Goal: Task Accomplishment & Management: Use online tool/utility

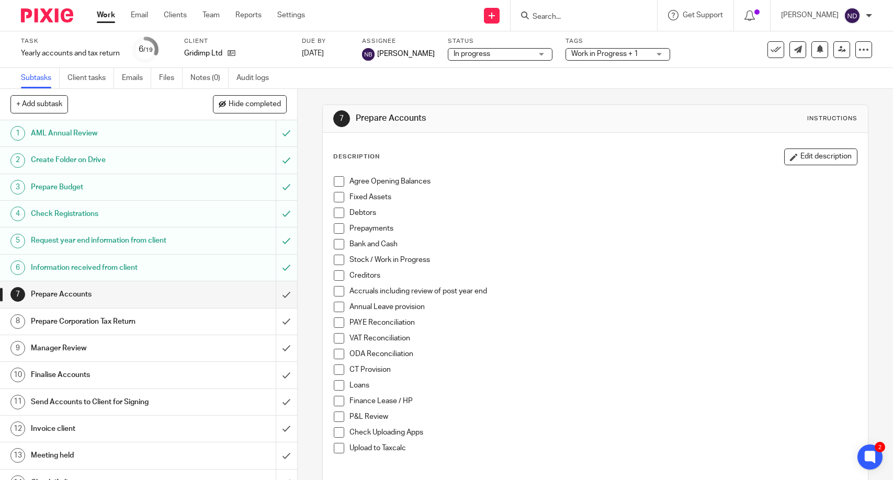
scroll to position [9, 0]
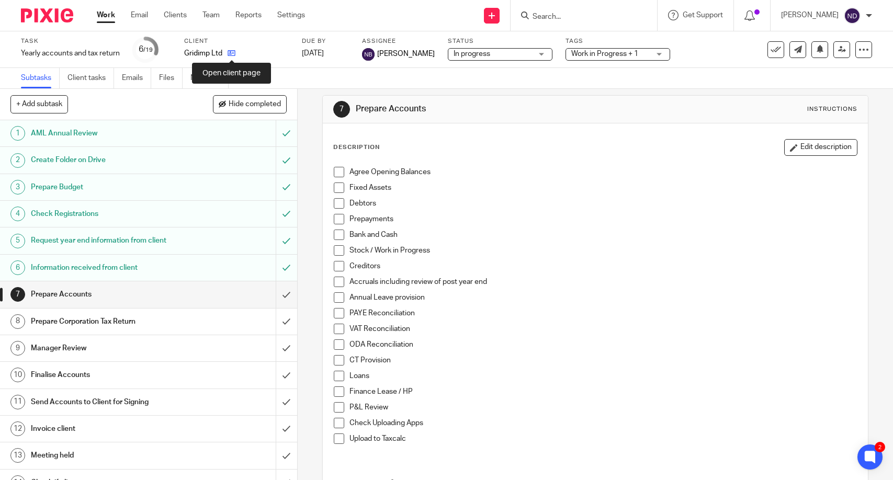
click at [234, 53] on icon at bounding box center [231, 53] width 8 height 8
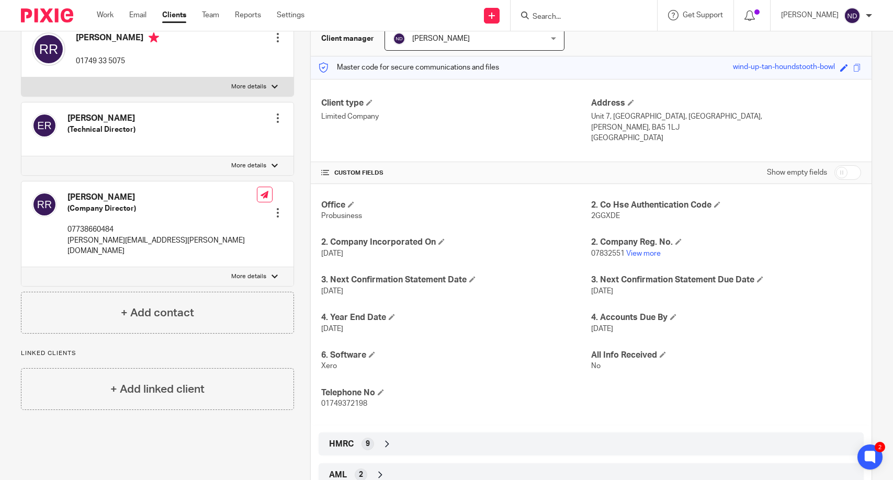
scroll to position [144, 0]
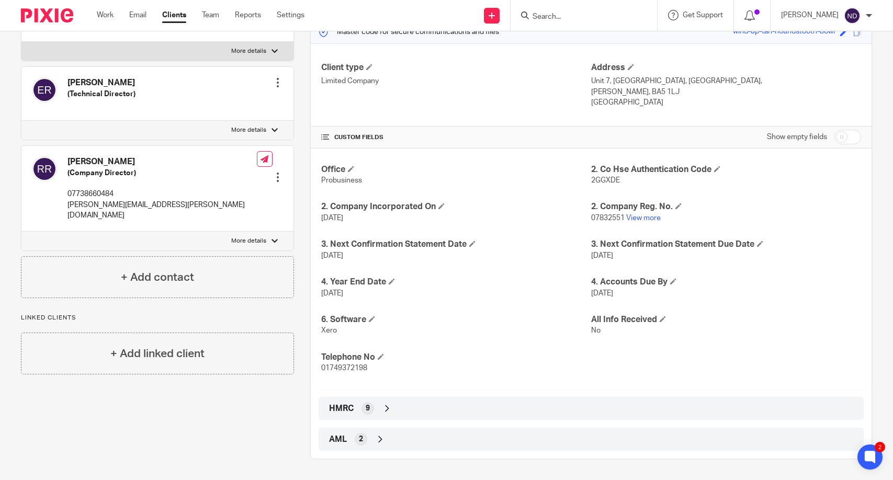
click at [386, 408] on icon at bounding box center [387, 408] width 10 height 10
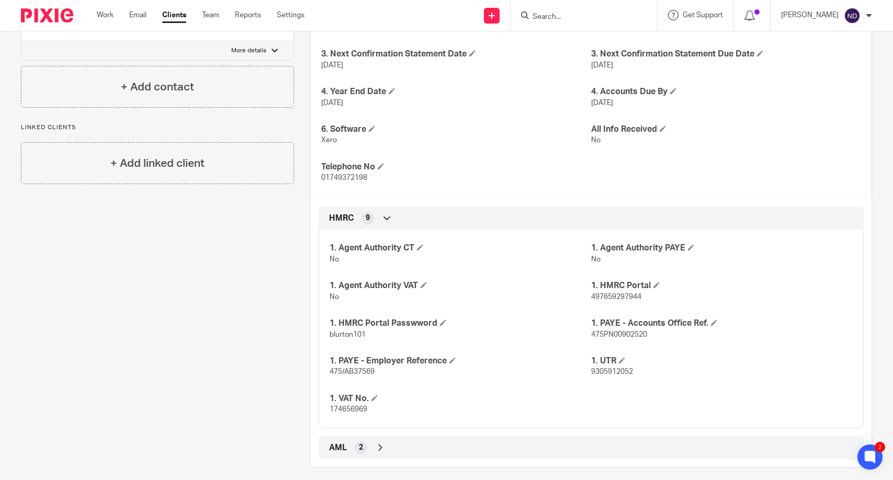
scroll to position [343, 0]
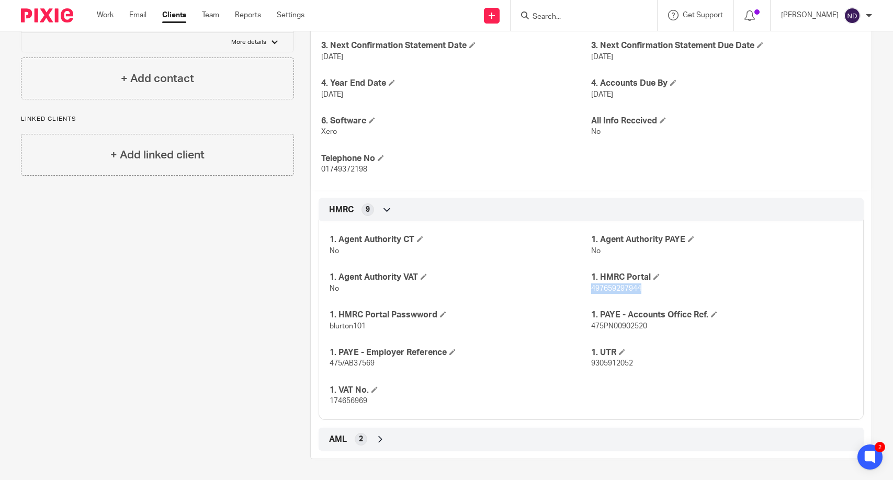
drag, startPoint x: 641, startPoint y: 287, endPoint x: 590, endPoint y: 290, distance: 51.4
click at [591, 291] on p "497659297944" at bounding box center [721, 288] width 261 height 10
copy span "497659297944"
